Goal: Information Seeking & Learning: Learn about a topic

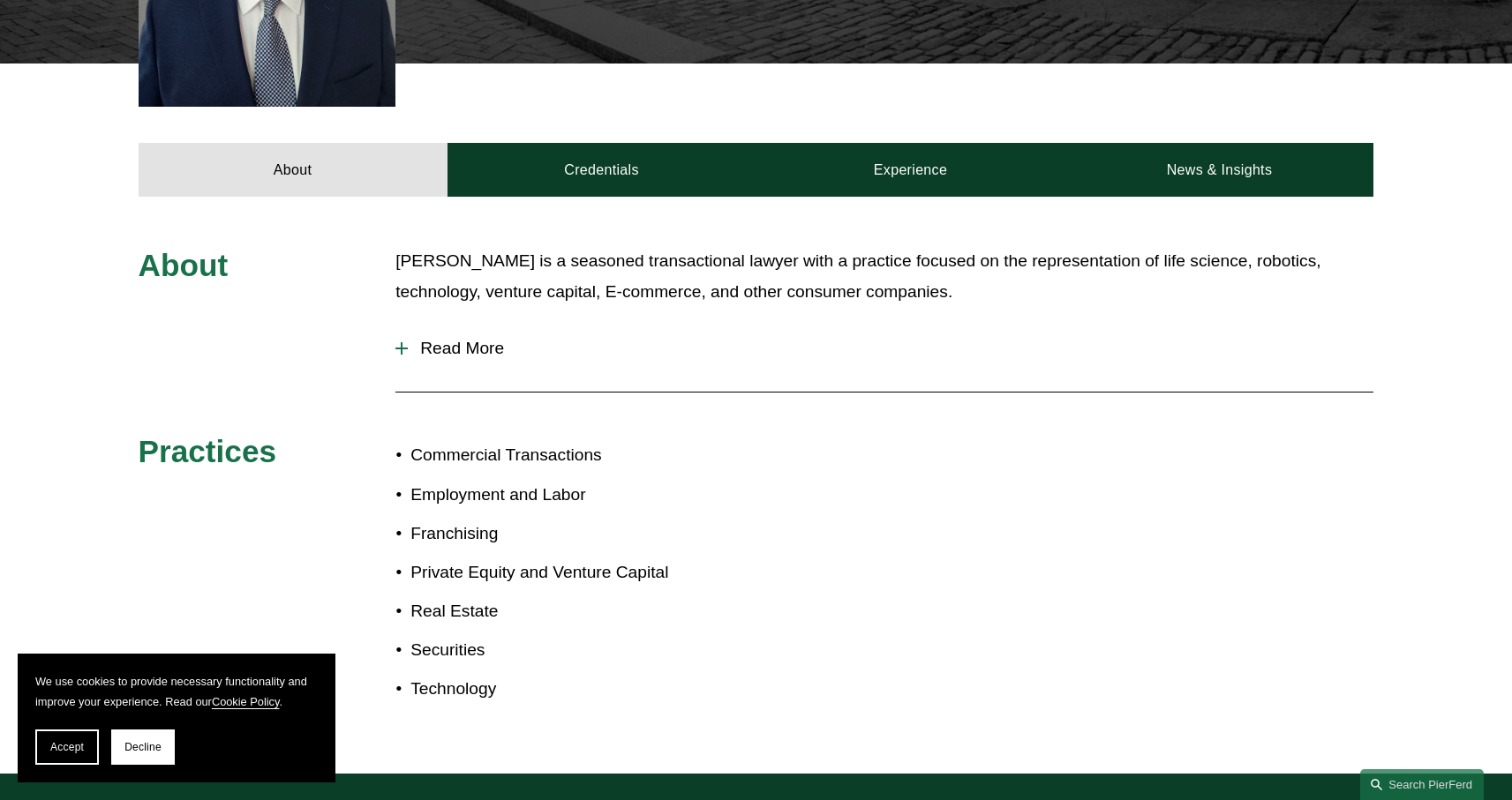
scroll to position [684, 0]
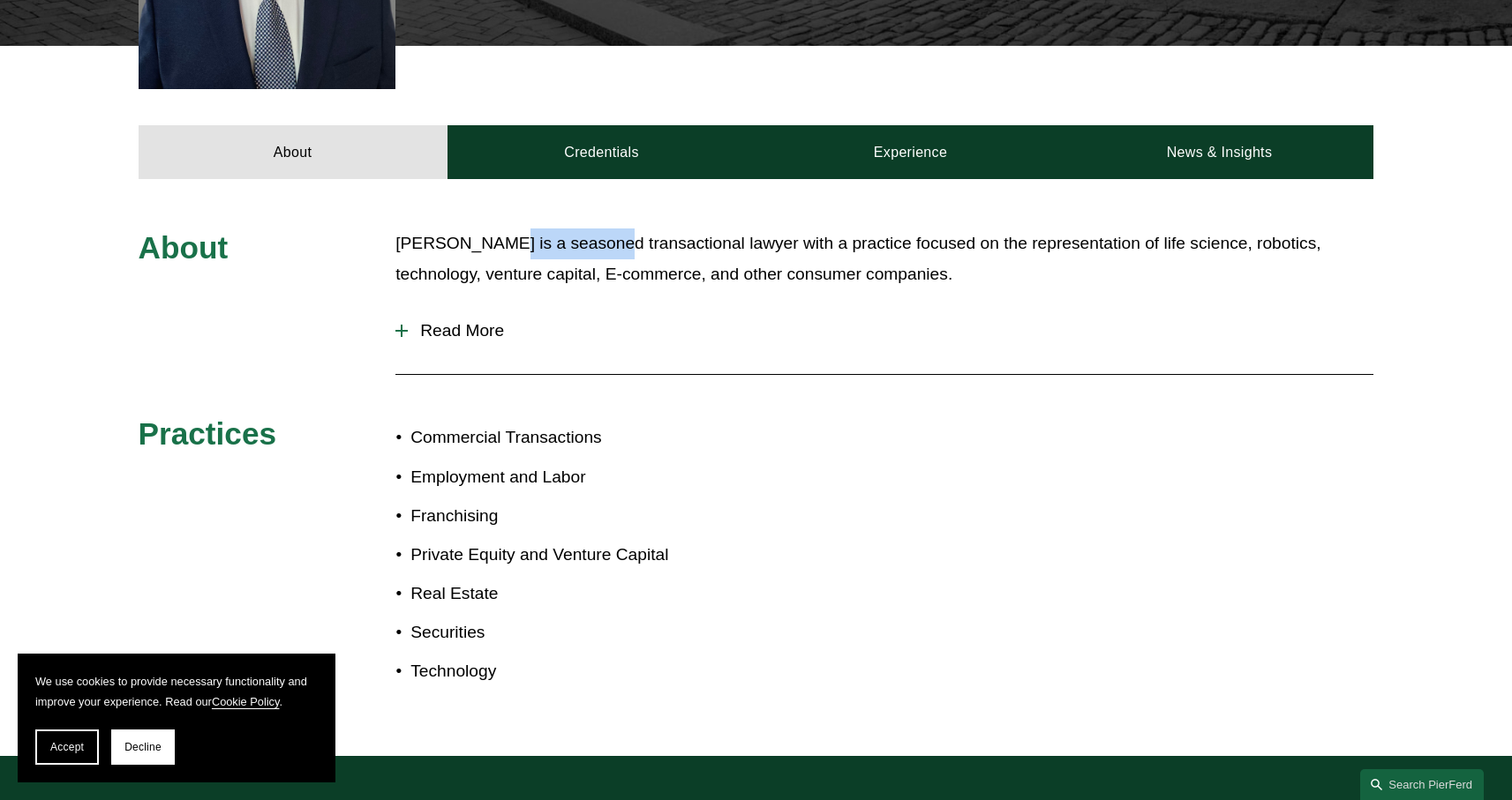
drag, startPoint x: 480, startPoint y: 224, endPoint x: 593, endPoint y: 220, distance: 113.1
click at [593, 228] on p "[PERSON_NAME] is a seasoned transactional lawyer with a practice focused on the…" at bounding box center [884, 259] width 978 height 60
click at [442, 327] on button "Read More" at bounding box center [884, 331] width 978 height 46
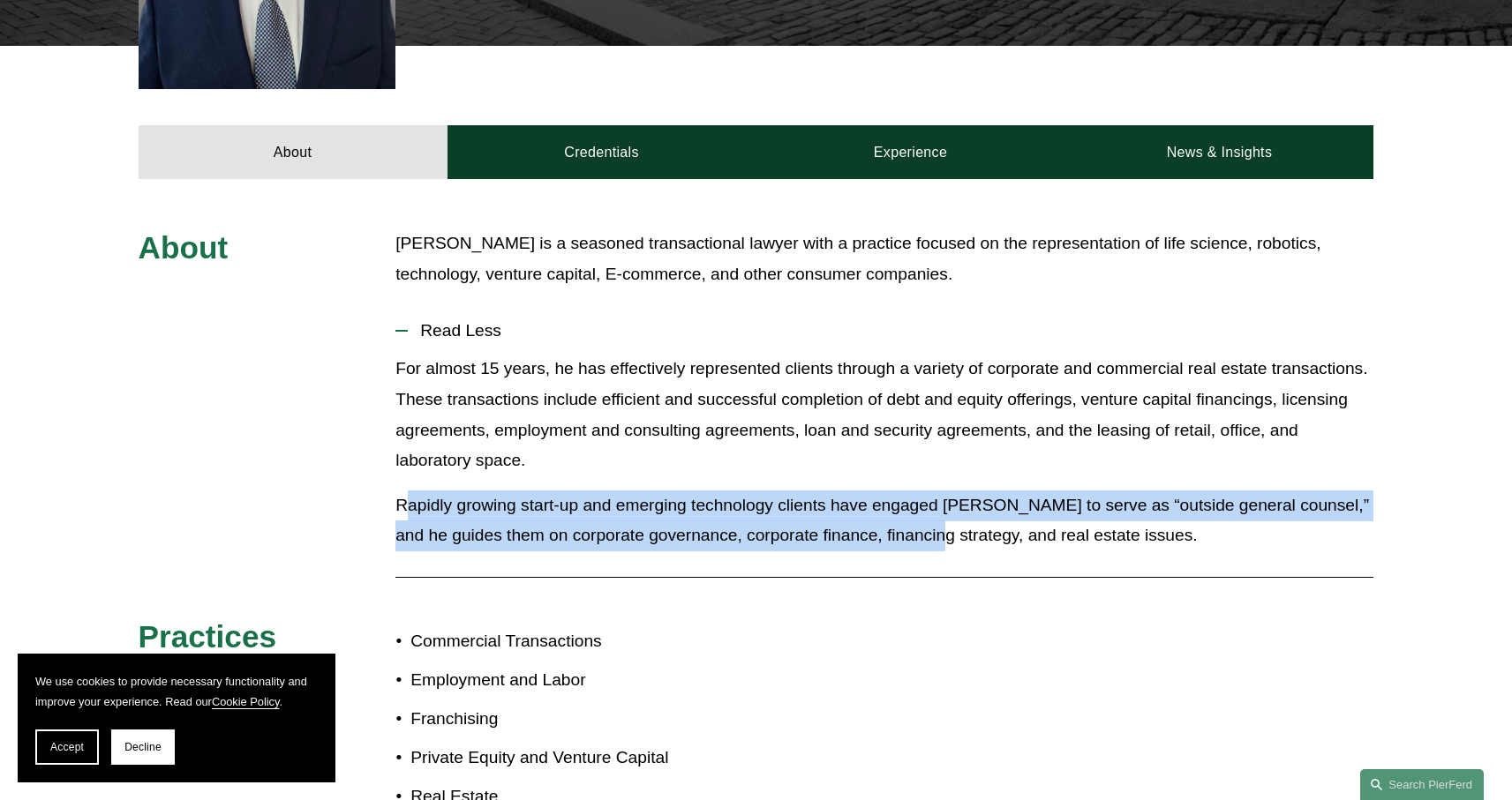
drag, startPoint x: 409, startPoint y: 479, endPoint x: 952, endPoint y: 495, distance: 543.2
click at [952, 495] on p "Rapidly growing start-up and emerging technology clients have engaged [PERSON_N…" at bounding box center [884, 521] width 978 height 60
drag, startPoint x: 477, startPoint y: 335, endPoint x: 969, endPoint y: 350, distance: 492.2
click at [969, 350] on li "Read Less For almost 15 years, he has effectively represented clients through a…" at bounding box center [884, 436] width 978 height 256
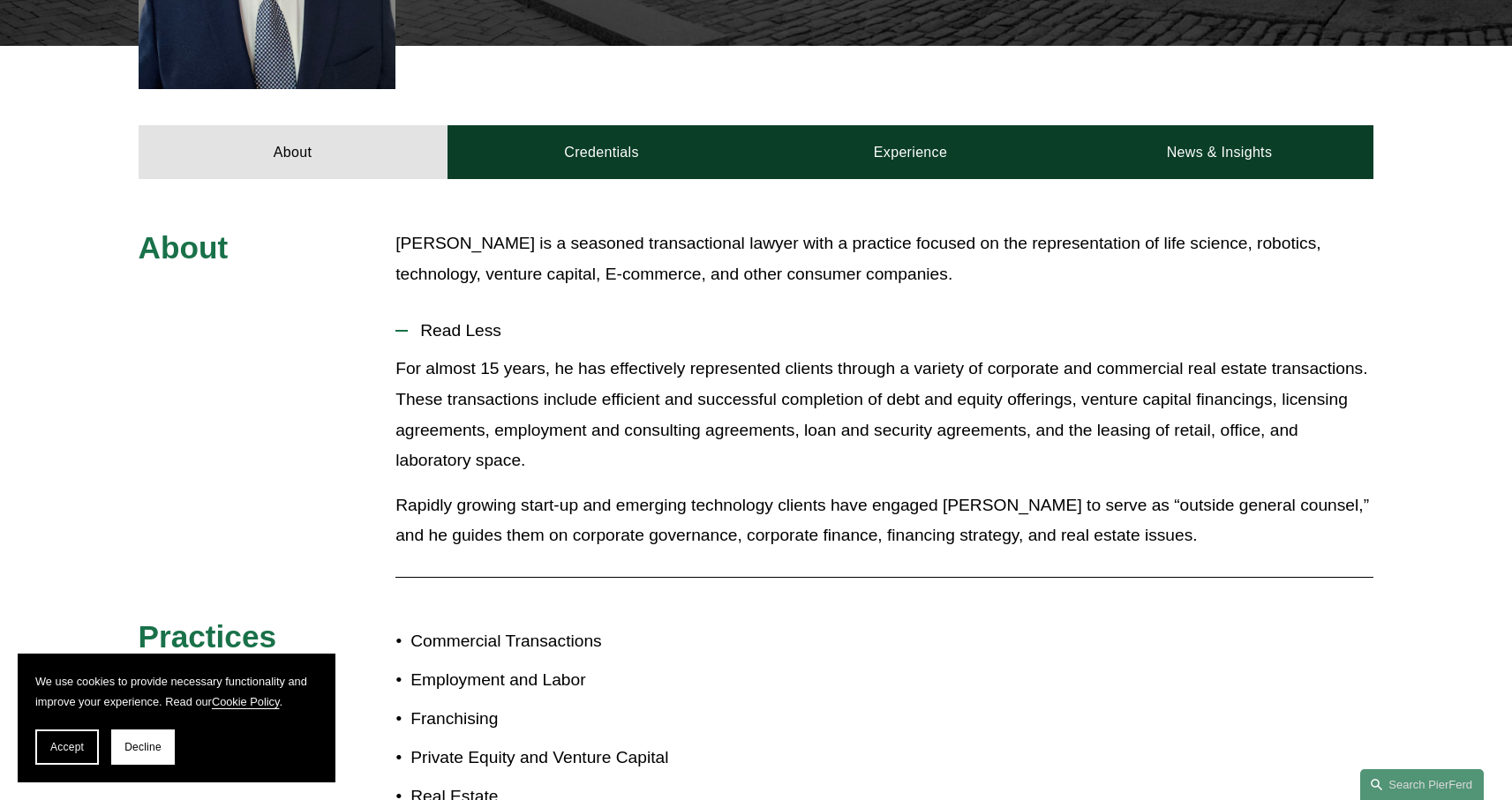
drag, startPoint x: 830, startPoint y: 350, endPoint x: 1003, endPoint y: 362, distance: 173.4
click at [1018, 359] on p "For almost 15 years, he has effectively represented clients through a variety o…" at bounding box center [884, 415] width 978 height 122
click at [512, 426] on p "For almost 15 years, he has effectively represented clients through a variety o…" at bounding box center [884, 415] width 978 height 122
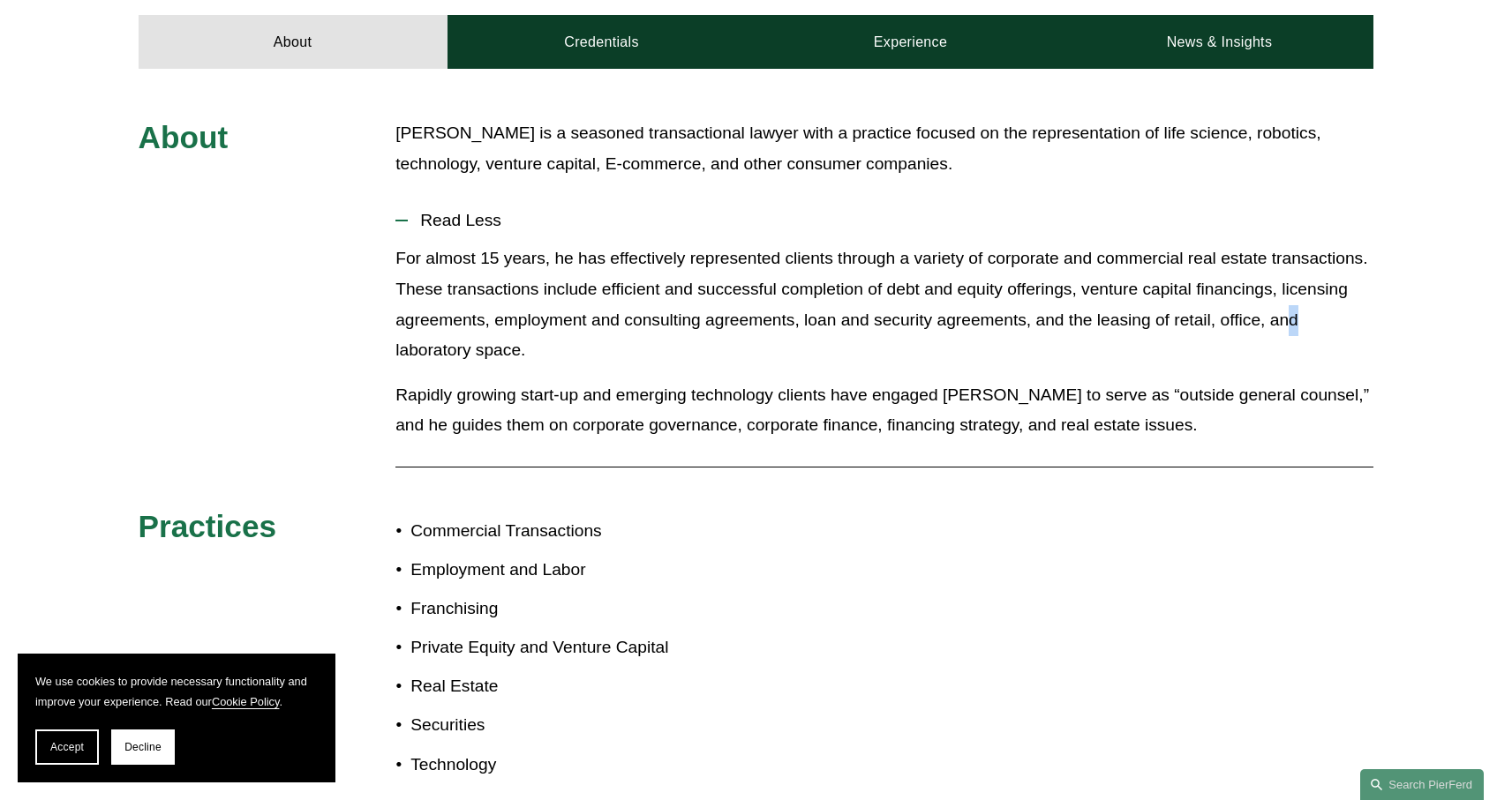
scroll to position [871, 0]
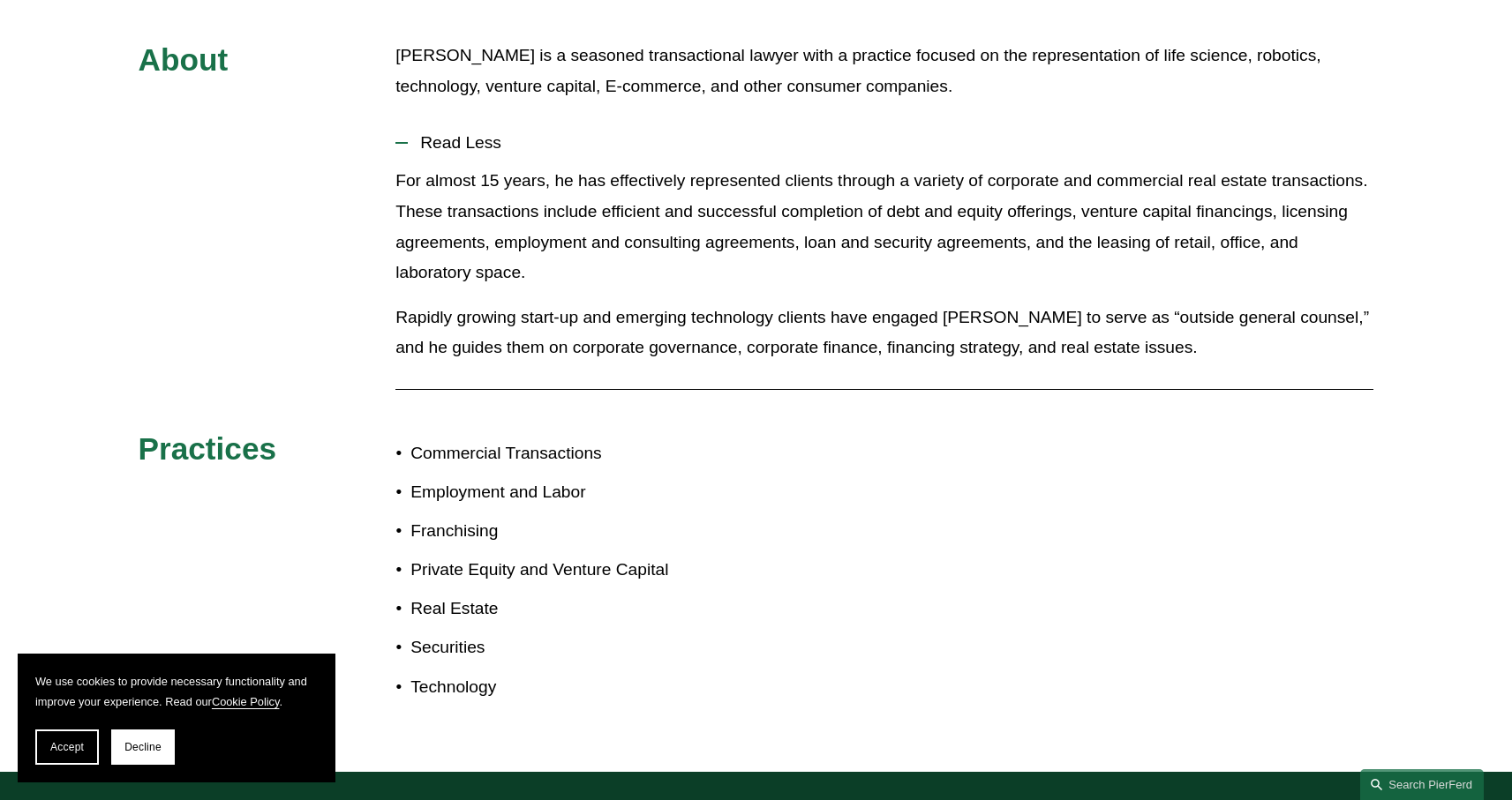
click at [498, 302] on p "Rapidly growing start-up and emerging technology clients have engaged [PERSON_N…" at bounding box center [884, 333] width 978 height 60
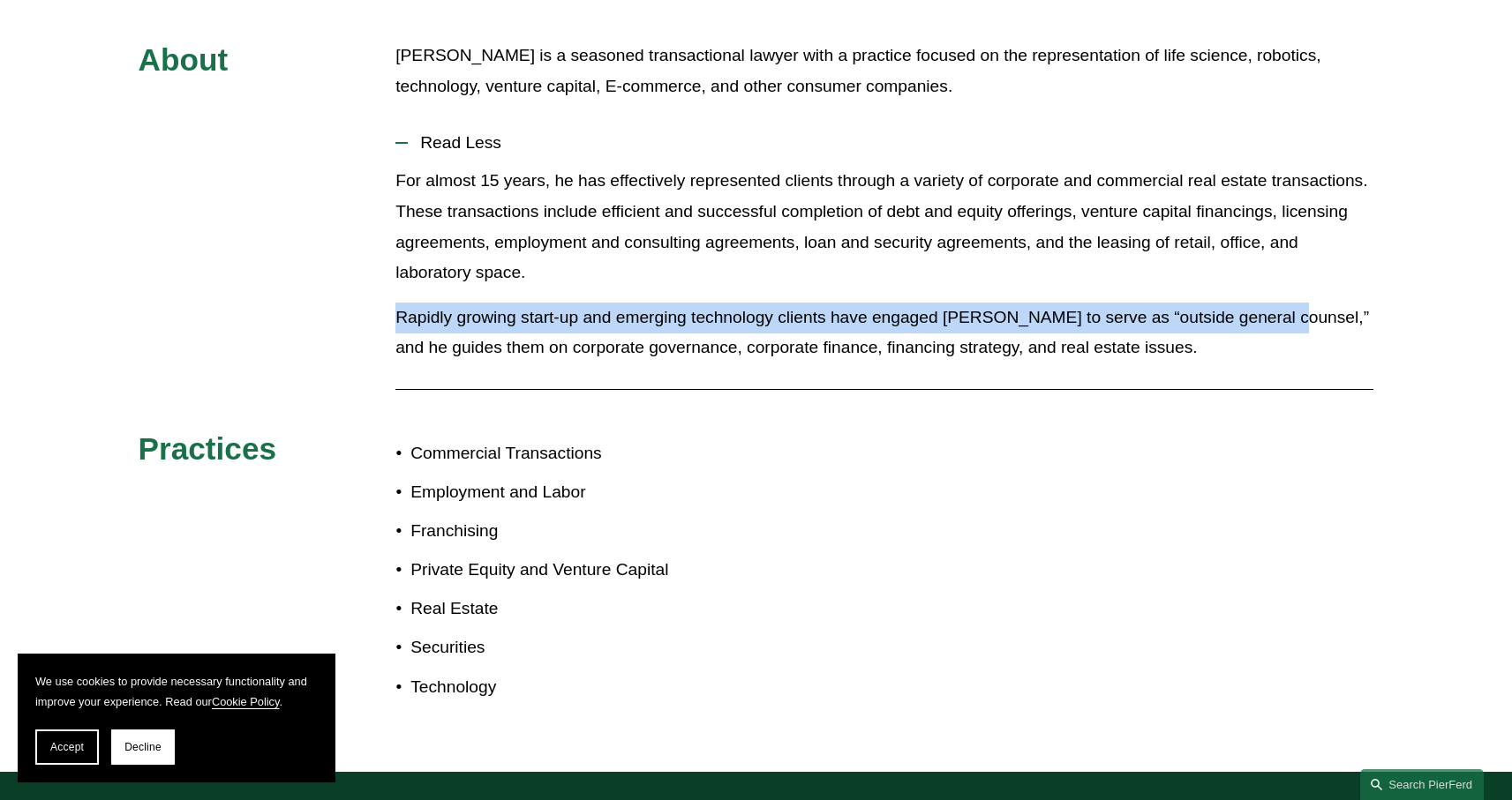
drag, startPoint x: 398, startPoint y: 289, endPoint x: 1279, endPoint y: 282, distance: 881.0
click at [1279, 302] on p "Rapidly growing start-up and emerging technology clients have engaged [PERSON_N…" at bounding box center [884, 333] width 978 height 60
copy p "Rapidly growing start-up and emerging technology clients have engaged [PERSON_N…"
